Goal: Task Accomplishment & Management: Manage account settings

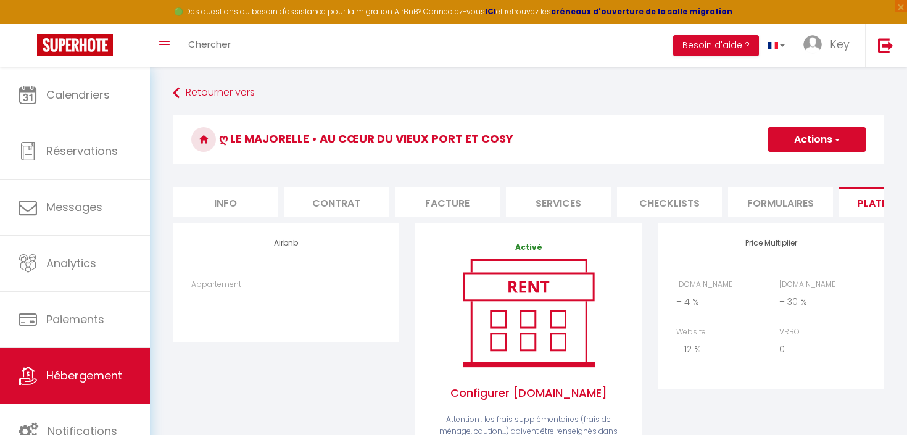
select select "+ 4 %"
select select "+ 30 %"
select select "+ 12 %"
click at [288, 304] on select "ღ Le Portuaire • Port des Minimes, Cosy - [EMAIL_ADDRESS][DOMAIN_NAME] ღ Nautiq…" at bounding box center [285, 300] width 189 height 23
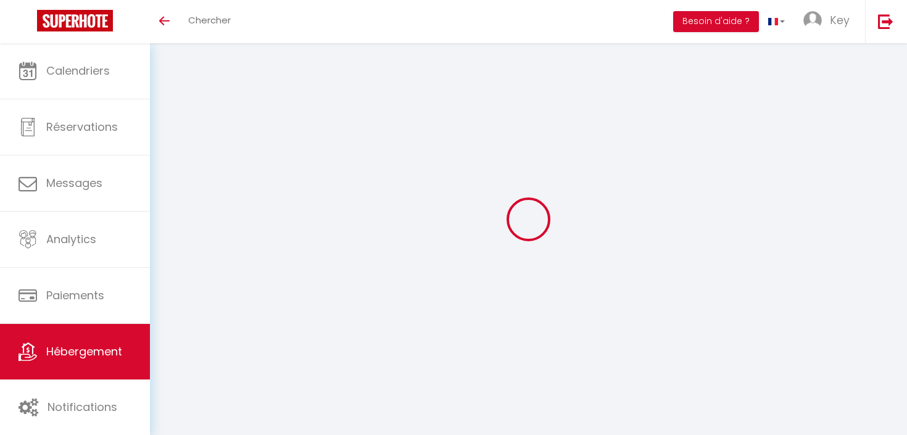
select select "+ 4 %"
select select "+ 30 %"
select select "+ 12 %"
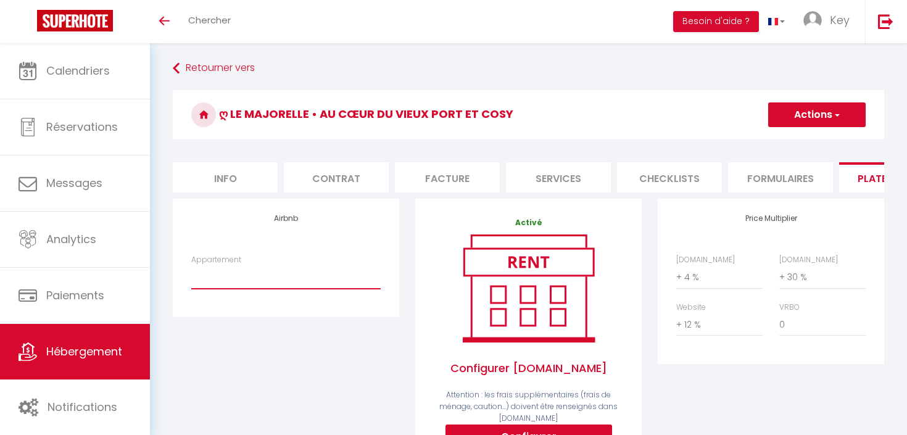
click at [315, 265] on select "Maison d'exception avec piscine - contact.keyrent@gmail.com ღ Le Cordouan • Vue…" at bounding box center [285, 276] width 189 height 23
click at [269, 276] on select "Maison d'exception avec piscine - contact.keyrent@gmail.com ღ Le Cordouan • Vue…" at bounding box center [285, 276] width 189 height 23
click at [104, 364] on link "Hébergement" at bounding box center [75, 352] width 150 height 56
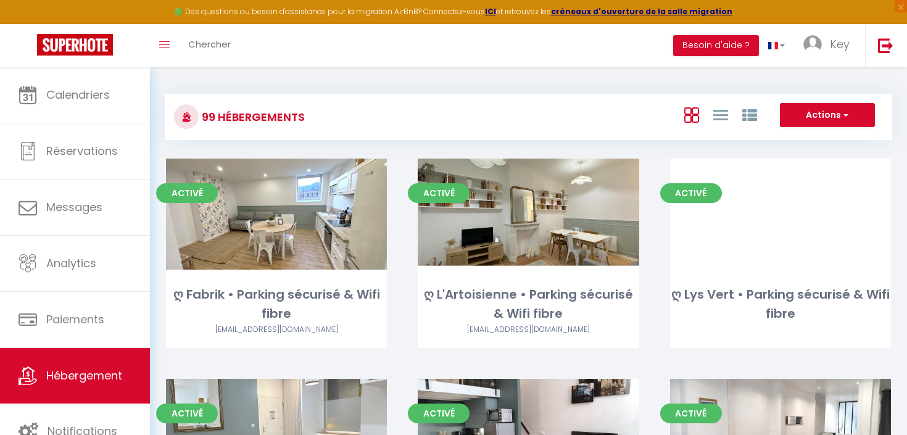
scroll to position [2904, 0]
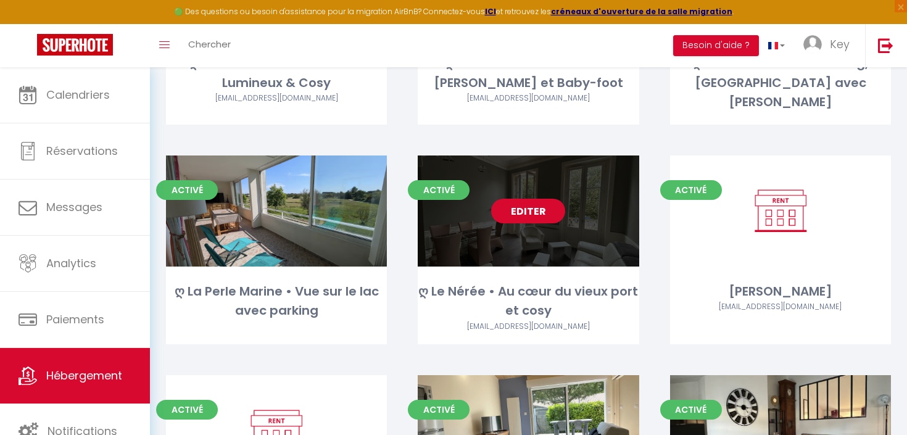
click at [517, 199] on link "Editer" at bounding box center [528, 211] width 74 height 25
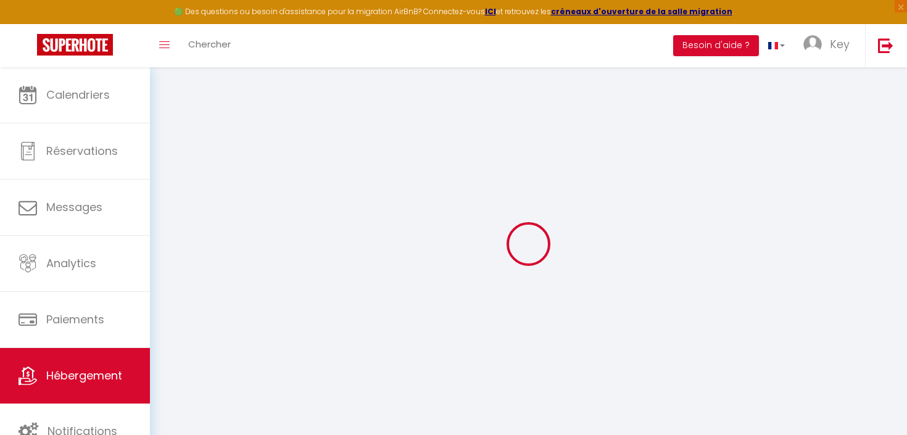
select select "+ 20 %"
select select "+ 15 %"
checkbox input "false"
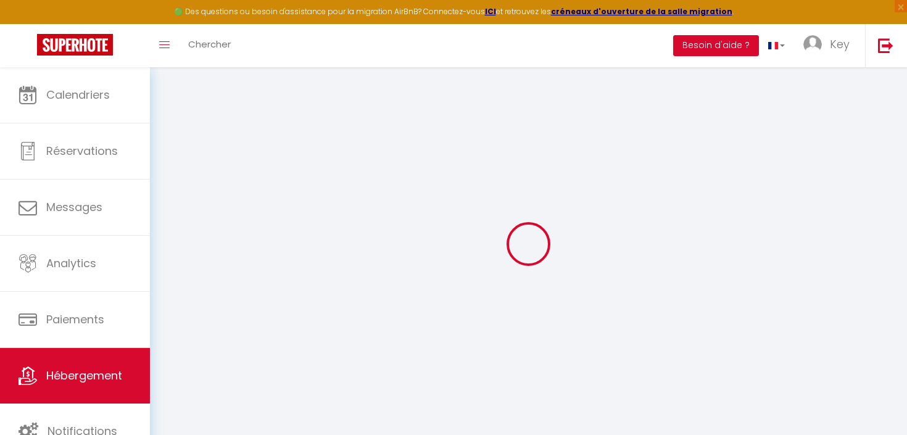
checkbox input "false"
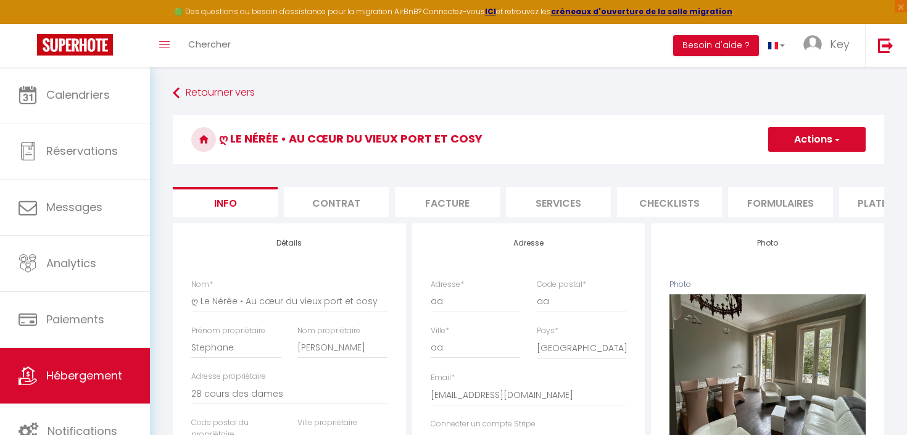
checkbox input "false"
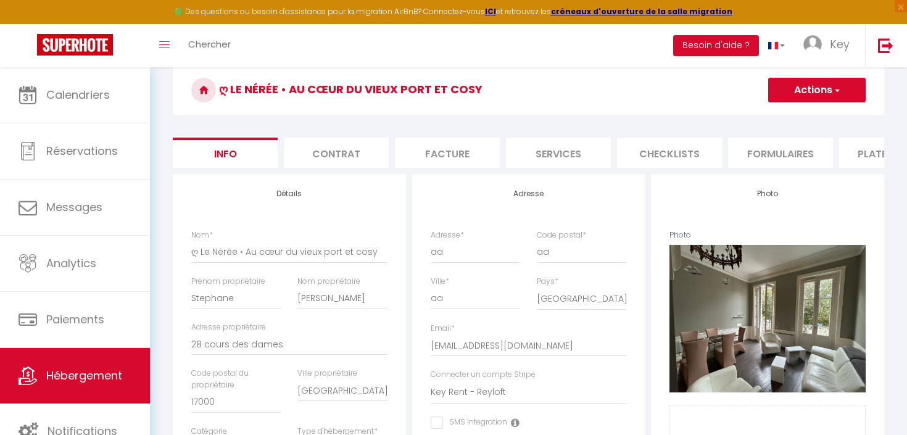
click at [744, 157] on li "Formulaires" at bounding box center [780, 153] width 105 height 30
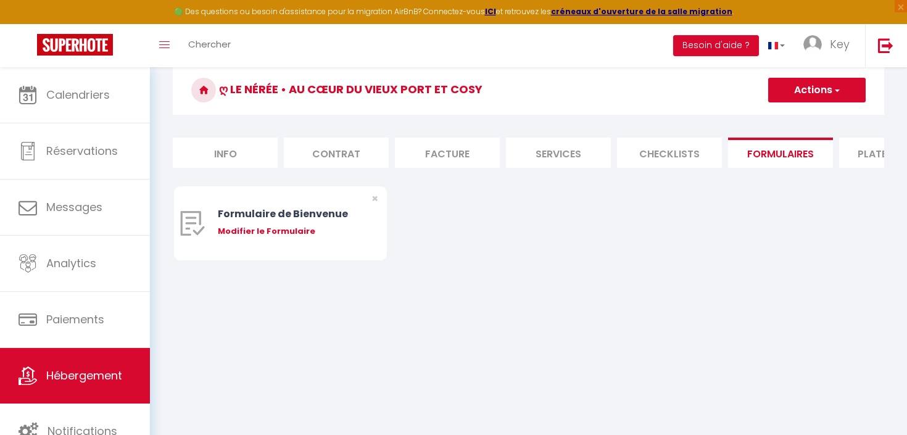
click at [862, 162] on li "Plateformes" at bounding box center [891, 153] width 105 height 30
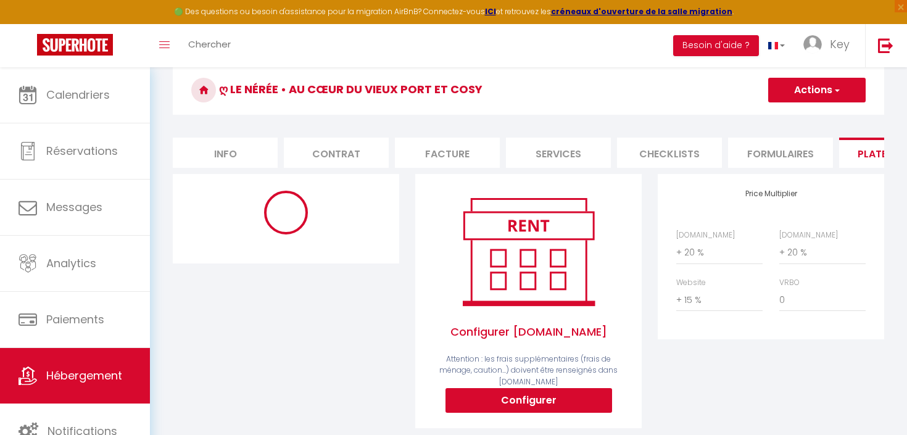
select select "3654-1502120139918421669"
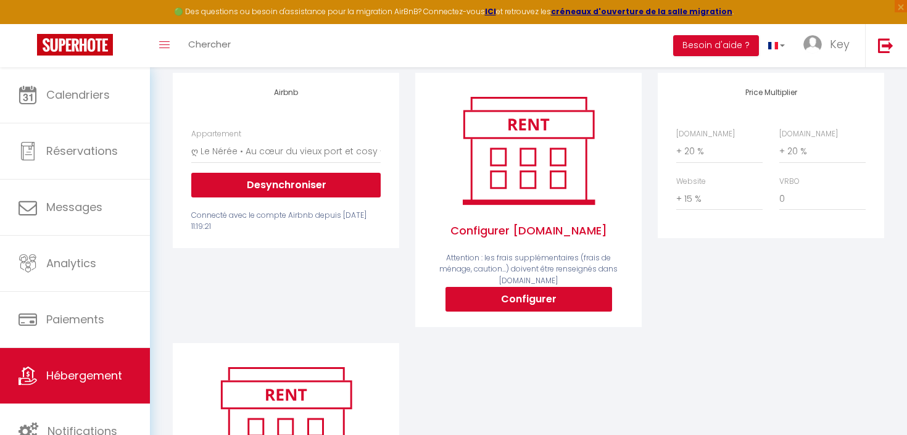
scroll to position [154, 0]
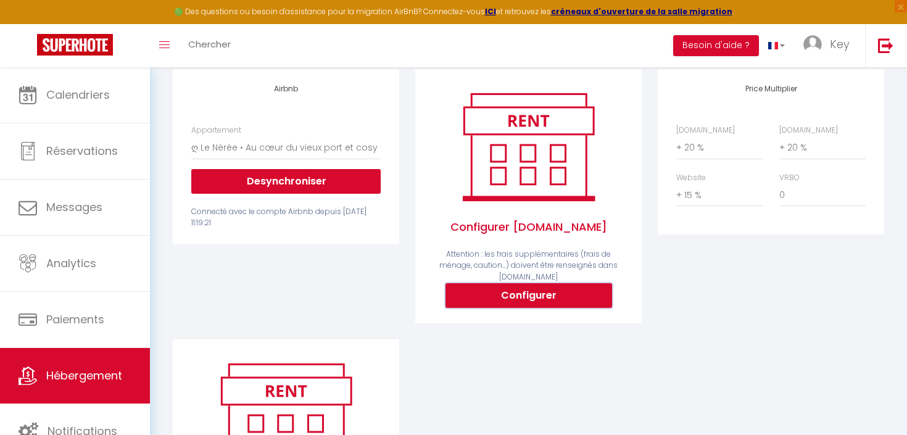
click at [536, 297] on button "Configurer" at bounding box center [529, 295] width 167 height 25
select select
type input "key-rent-2524f1jj_property@reply.superhote.com"
type input "[EMAIL_ADDRESS][DOMAIN_NAME]"
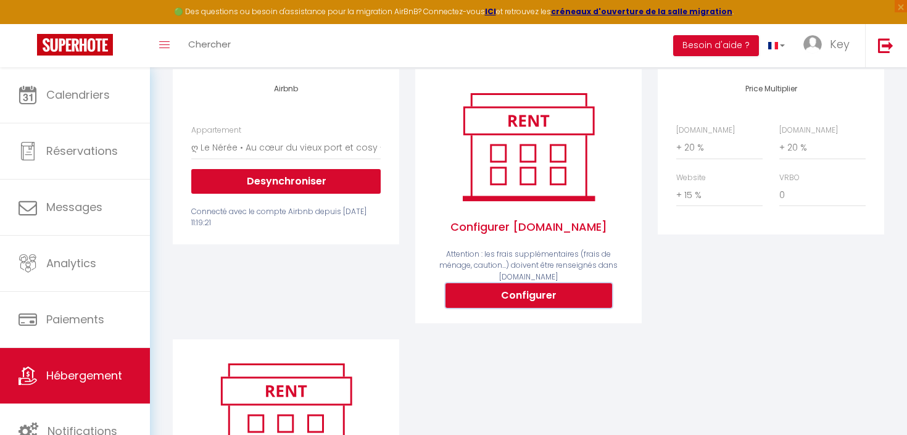
select select
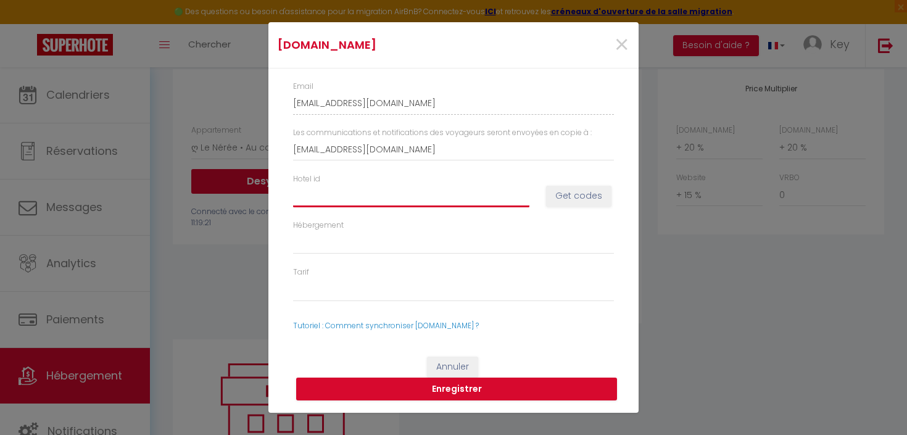
click at [427, 199] on input "Hotel id" at bounding box center [411, 196] width 236 height 22
paste input "14924761"
type input "14924761"
select select
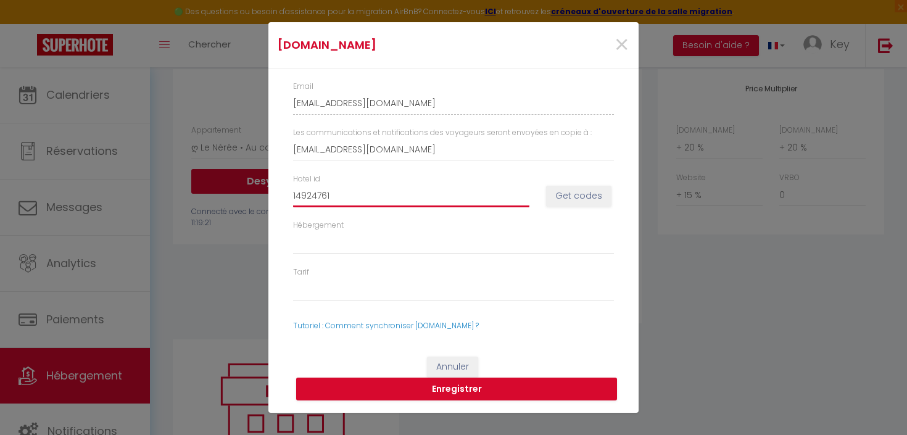
type input "14924761"
click at [589, 194] on button "Get codes" at bounding box center [578, 196] width 65 height 21
select select
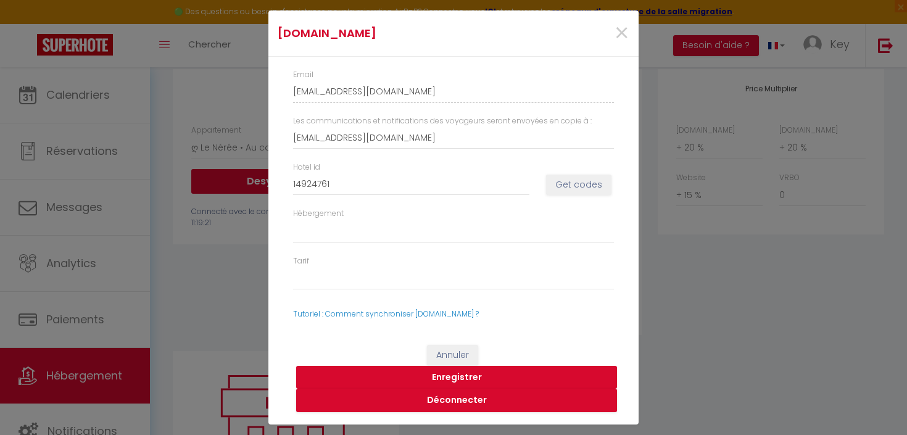
click at [438, 381] on button "Enregistrer" at bounding box center [456, 377] width 321 height 23
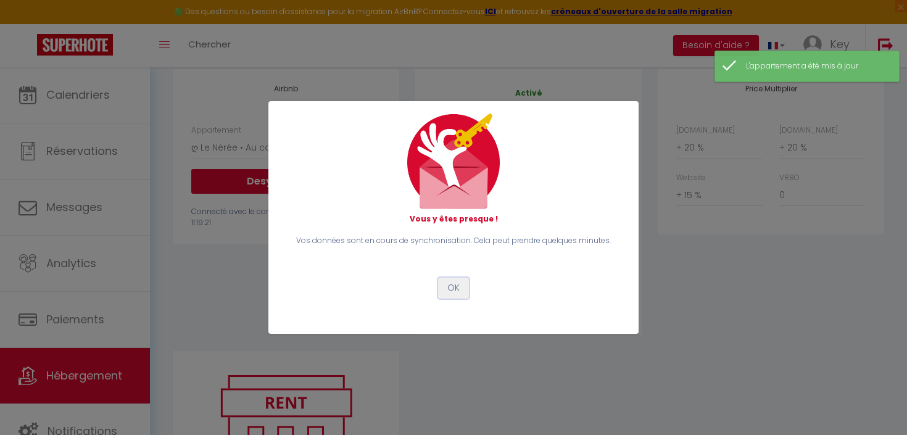
click at [451, 281] on button "OK" at bounding box center [453, 288] width 31 height 21
